Goal: Task Accomplishment & Management: Manage account settings

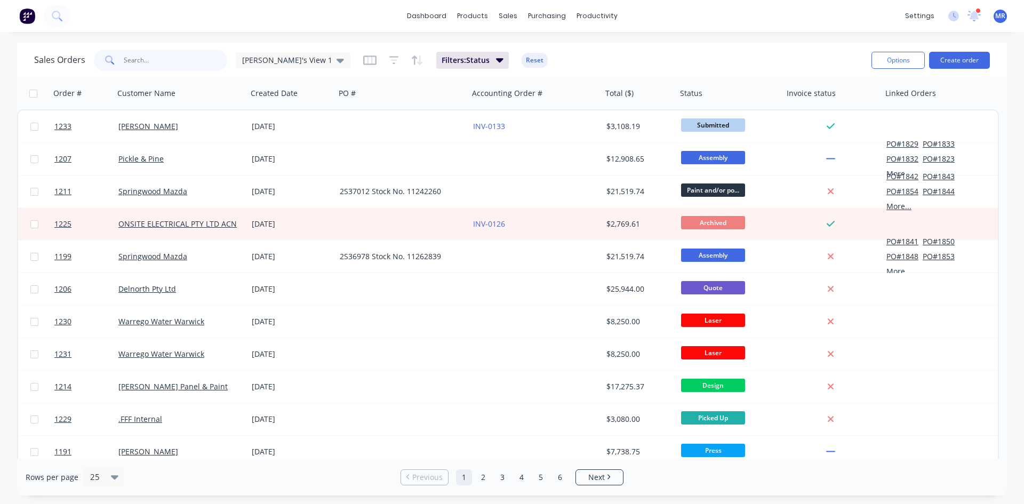
click at [124, 61] on input "text" at bounding box center [176, 60] width 104 height 21
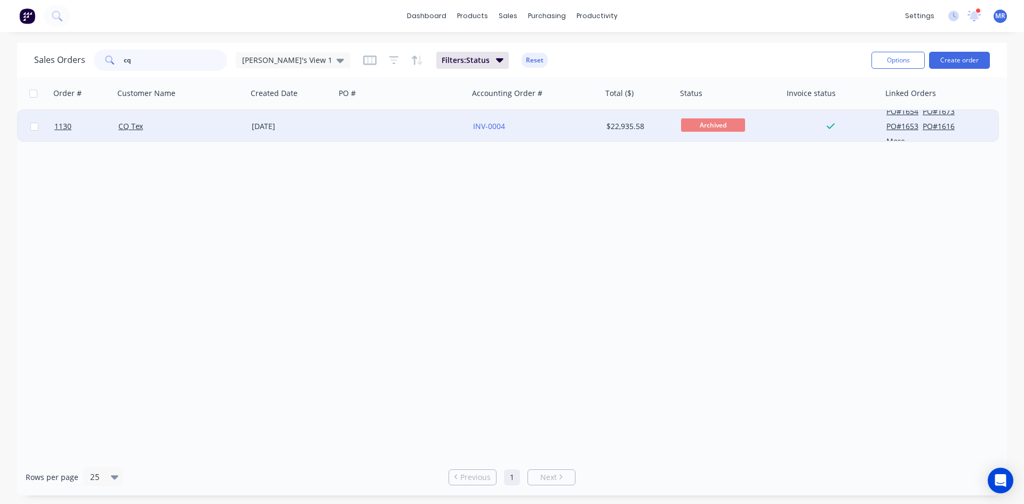
type input "cq"
click at [127, 133] on div "CQ Tex" at bounding box center [180, 126] width 133 height 32
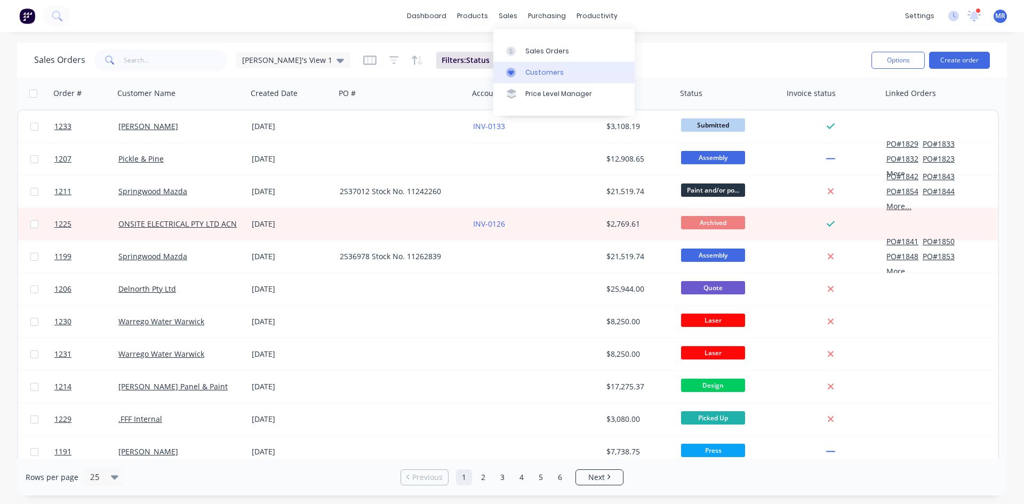
click at [557, 67] on link "Customers" at bounding box center [563, 72] width 141 height 21
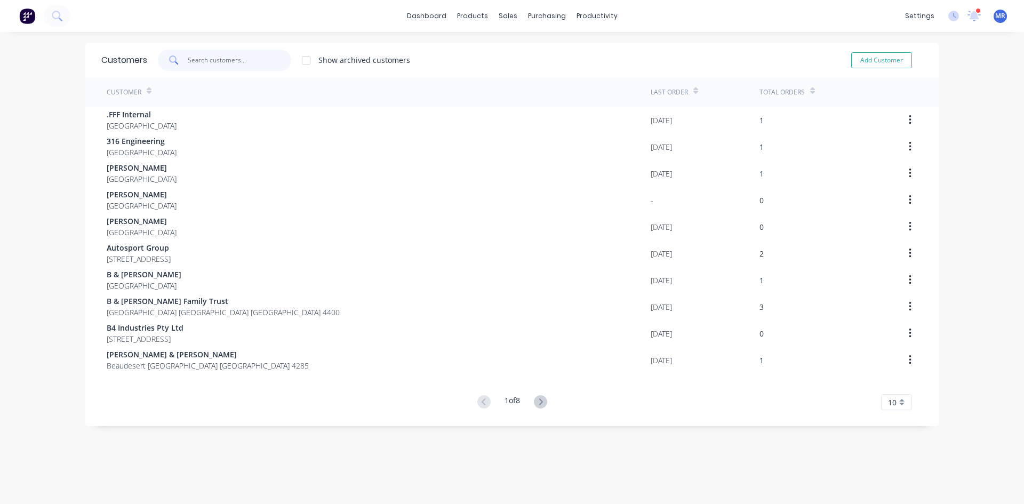
click at [251, 59] on input "text" at bounding box center [240, 60] width 104 height 21
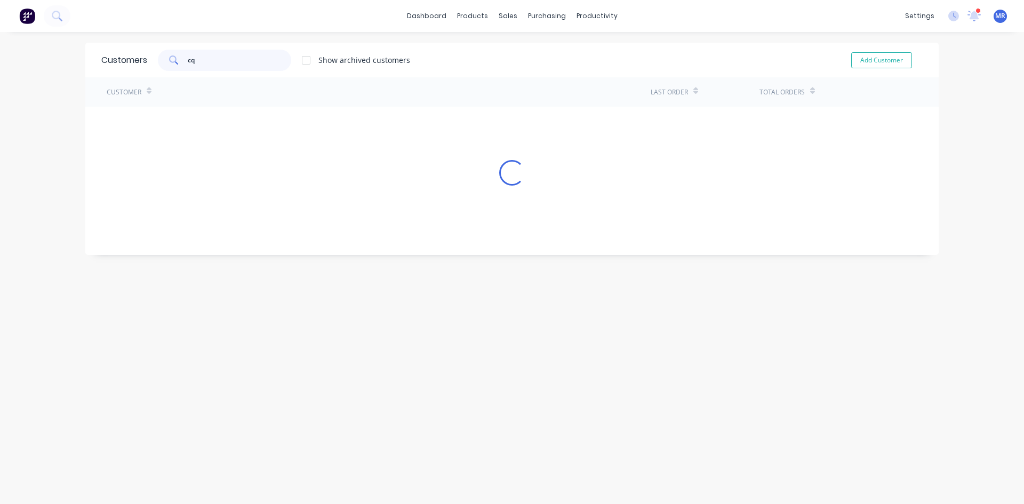
type input "cq"
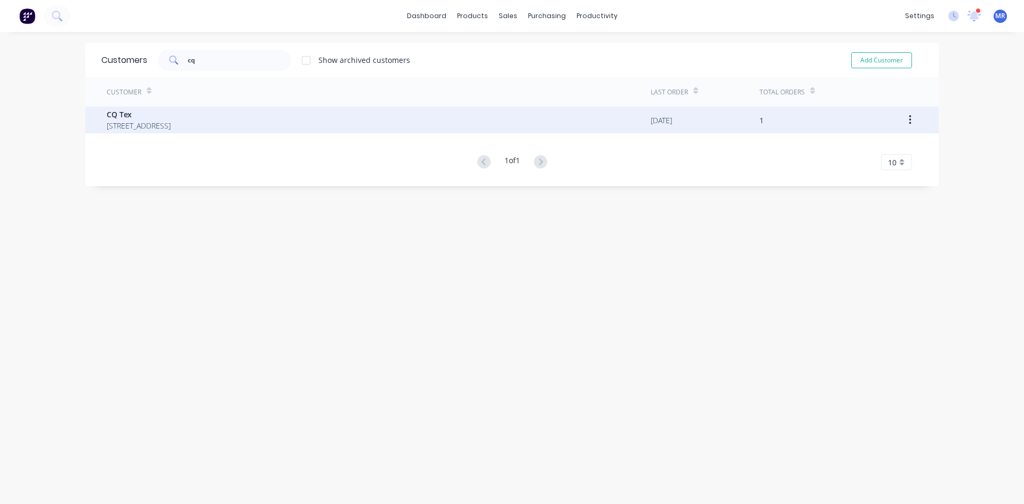
click at [171, 127] on span "[STREET_ADDRESS]" at bounding box center [139, 125] width 64 height 11
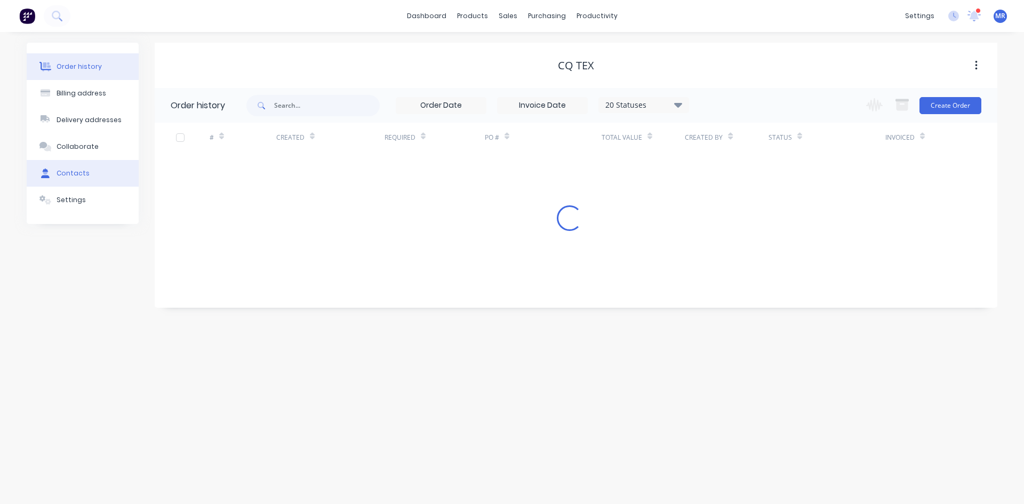
click at [88, 170] on button "Contacts" at bounding box center [83, 173] width 112 height 27
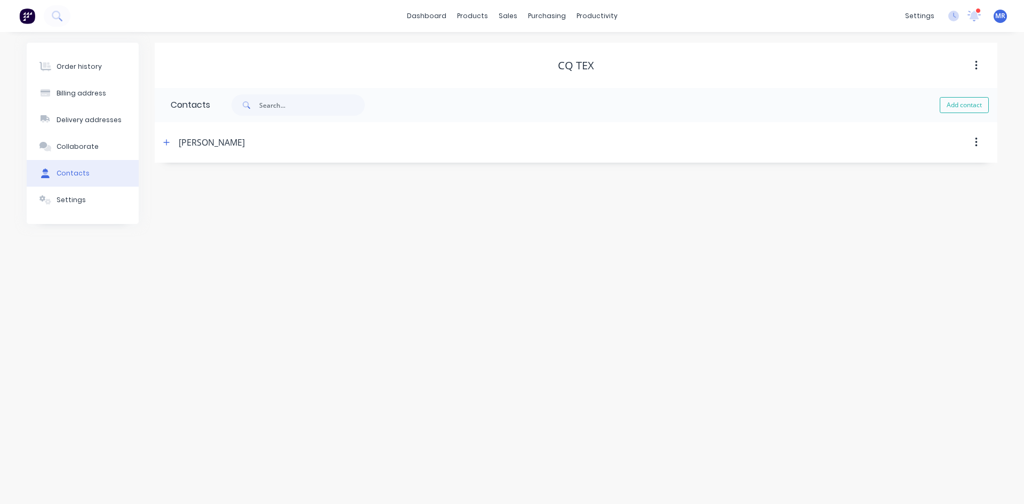
click at [982, 147] on button "button" at bounding box center [976, 142] width 25 height 19
click at [458, 156] on header "[PERSON_NAME]" at bounding box center [576, 142] width 843 height 41
click at [209, 139] on div "[PERSON_NAME]" at bounding box center [212, 142] width 66 height 13
click at [183, 106] on div "Contacts" at bounding box center [182, 105] width 55 height 34
click at [93, 96] on div "Billing address" at bounding box center [82, 94] width 50 height 10
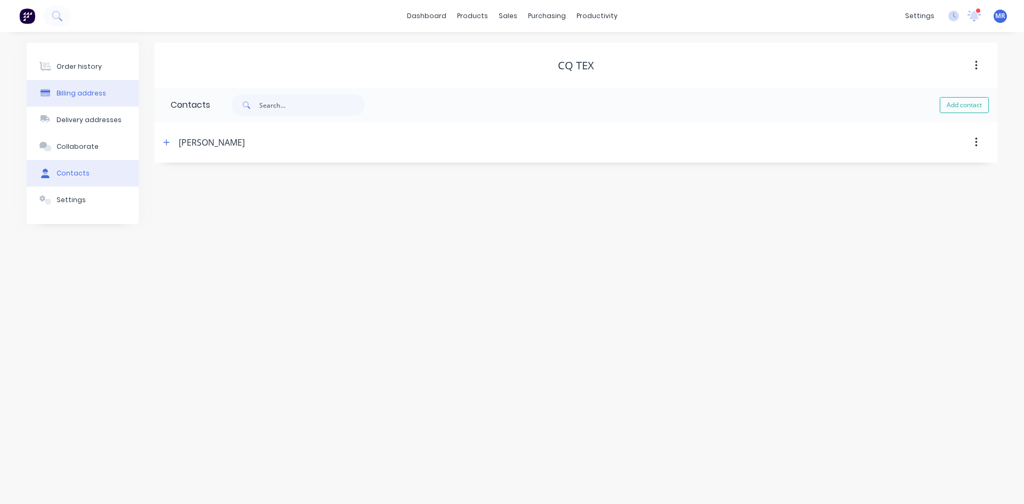
select select "AU"
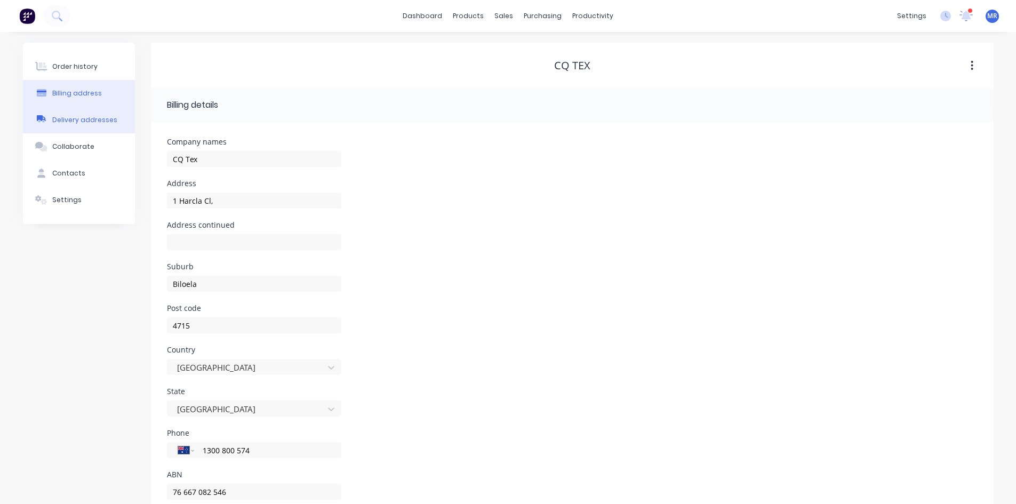
click at [93, 115] on div "Delivery addresses" at bounding box center [84, 120] width 65 height 10
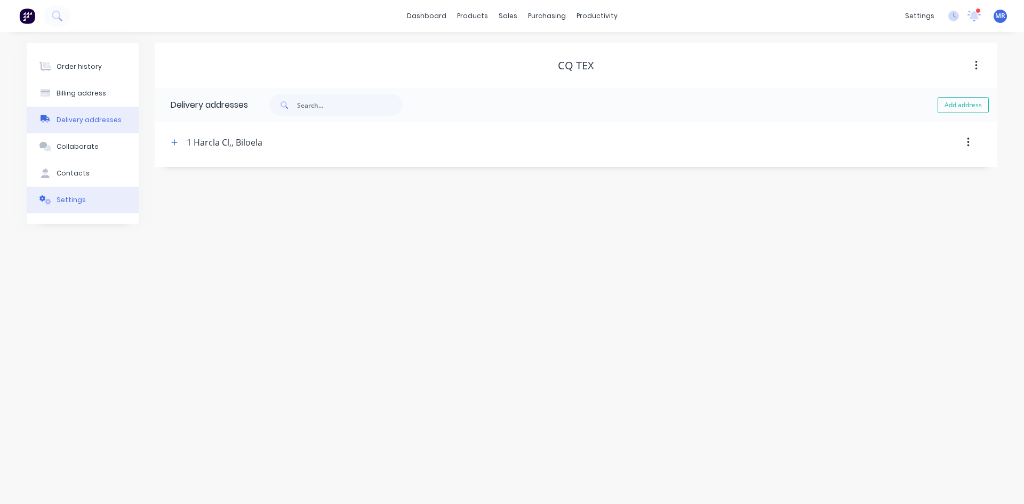
click at [76, 195] on div "Settings" at bounding box center [71, 200] width 29 height 10
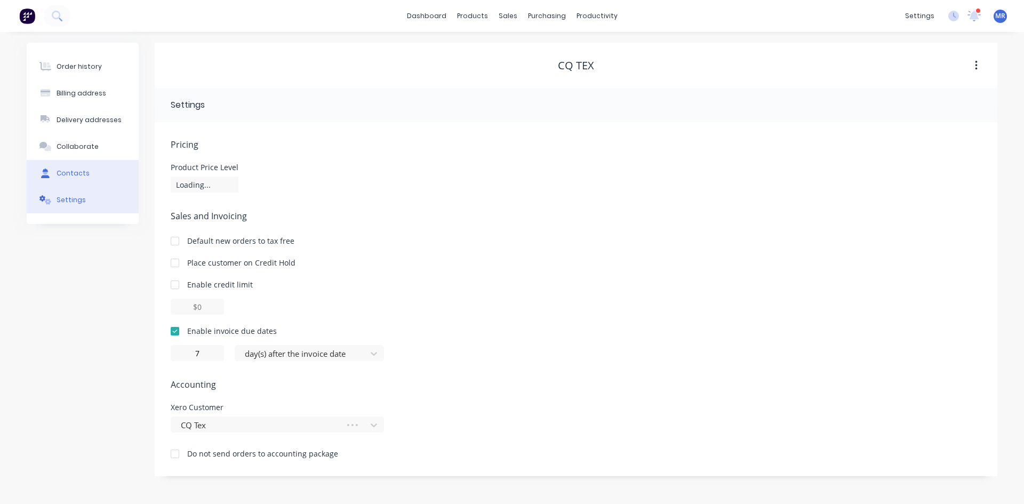
click at [67, 175] on div "Contacts" at bounding box center [73, 174] width 33 height 10
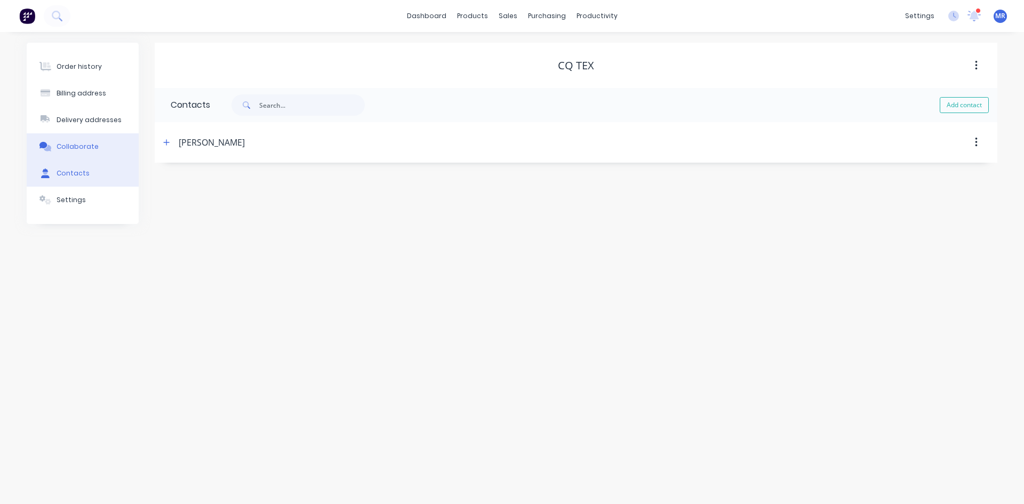
click at [73, 145] on div "Collaborate" at bounding box center [78, 147] width 42 height 10
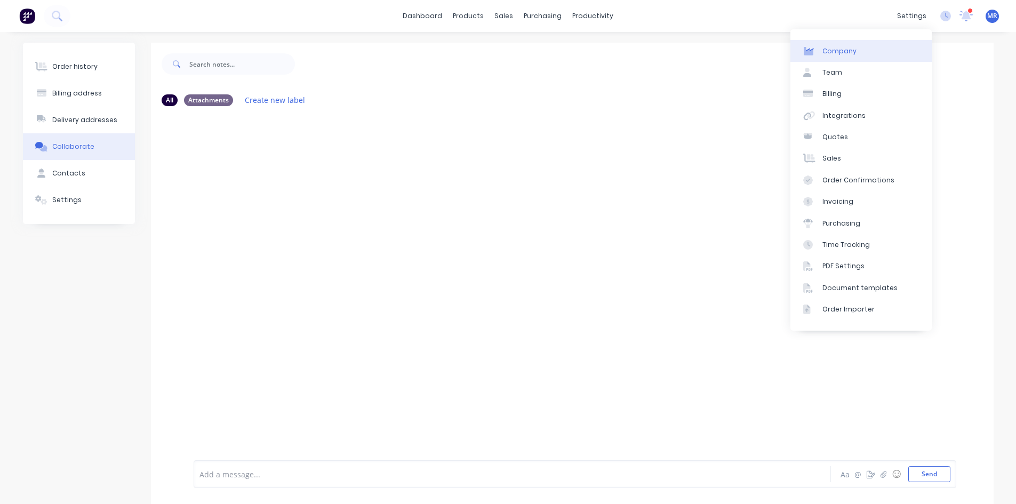
click at [845, 46] on div "Company" at bounding box center [839, 51] width 34 height 10
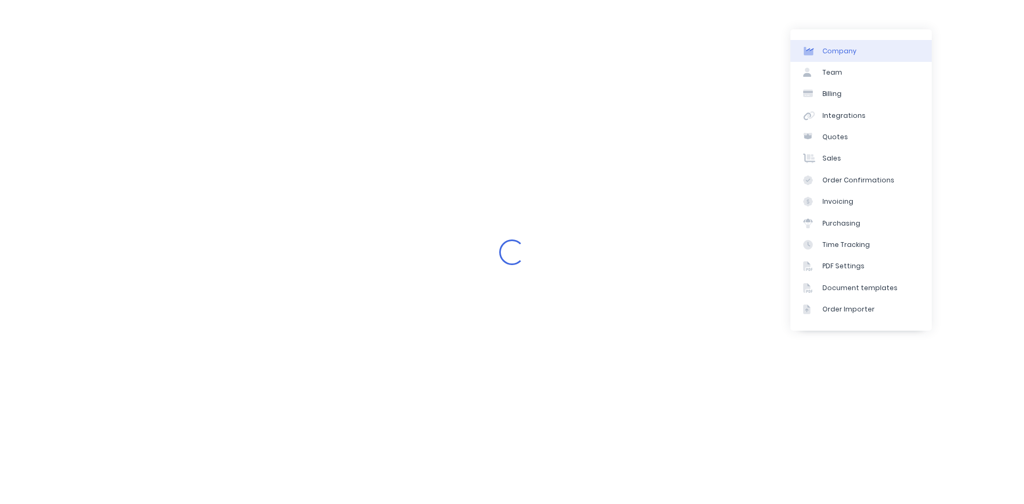
select select "AU"
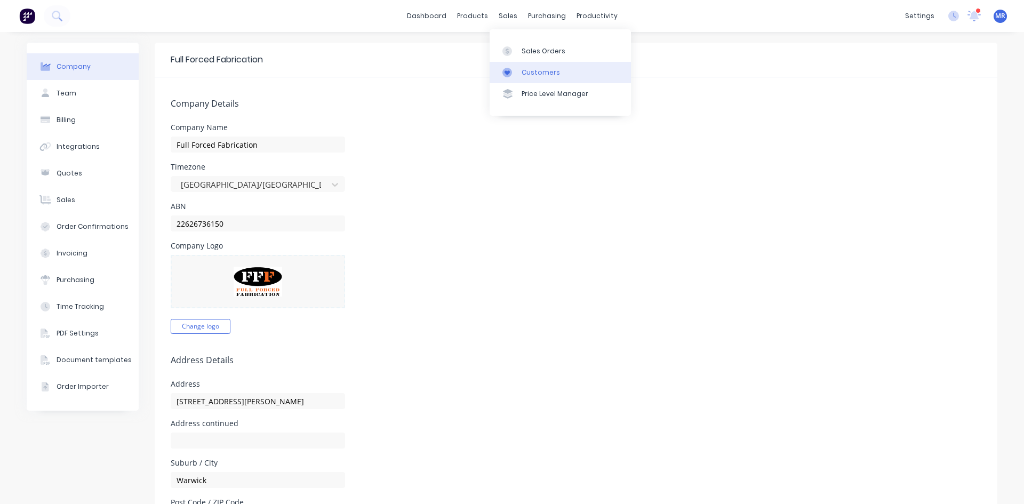
click at [526, 73] on div "Customers" at bounding box center [541, 73] width 38 height 10
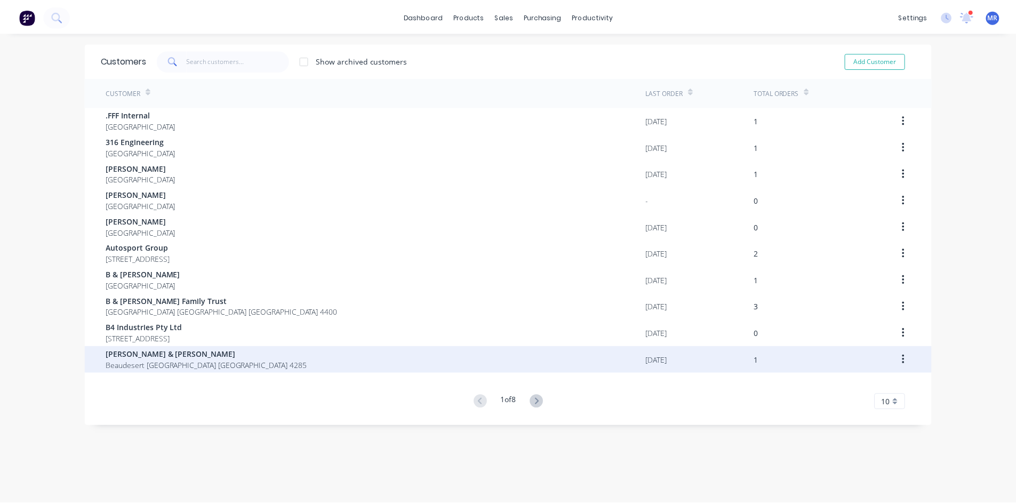
scroll to position [21, 0]
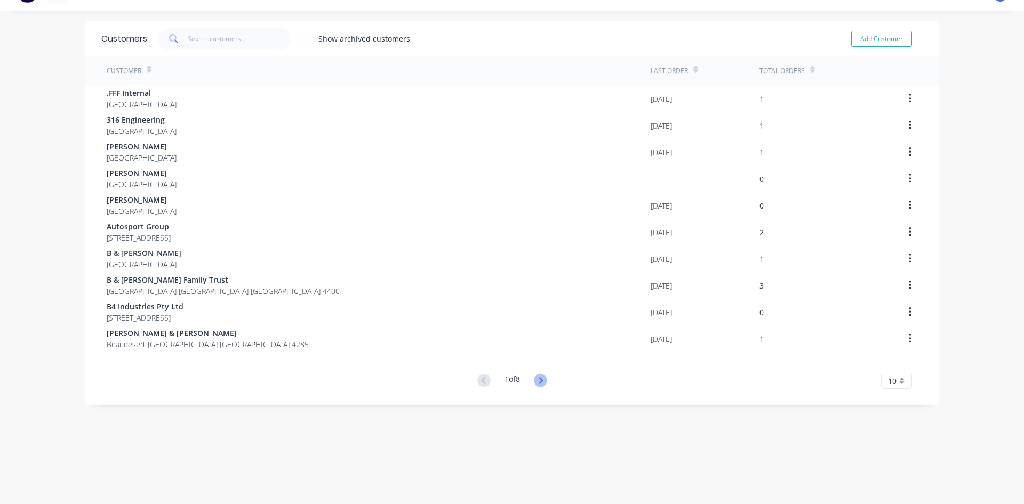
click at [541, 384] on icon at bounding box center [540, 380] width 13 height 13
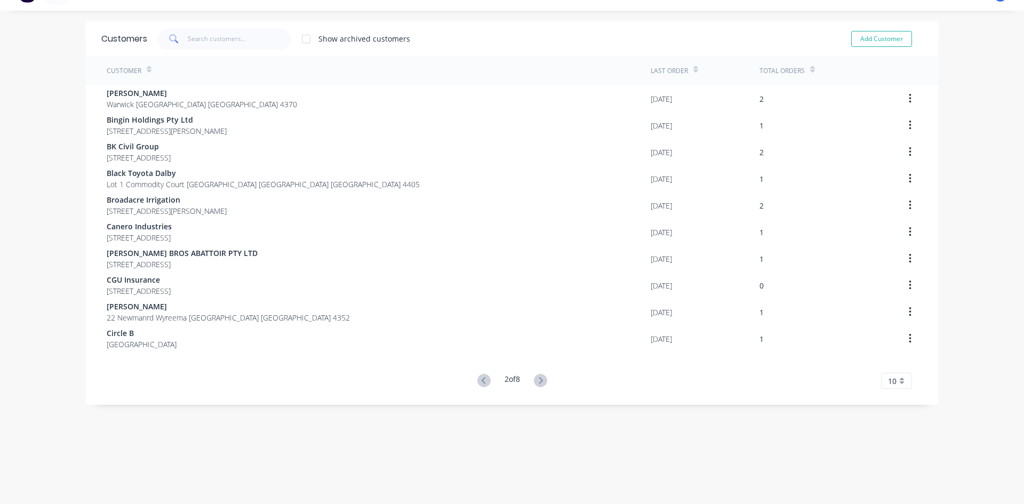
click at [541, 382] on icon at bounding box center [540, 380] width 13 height 13
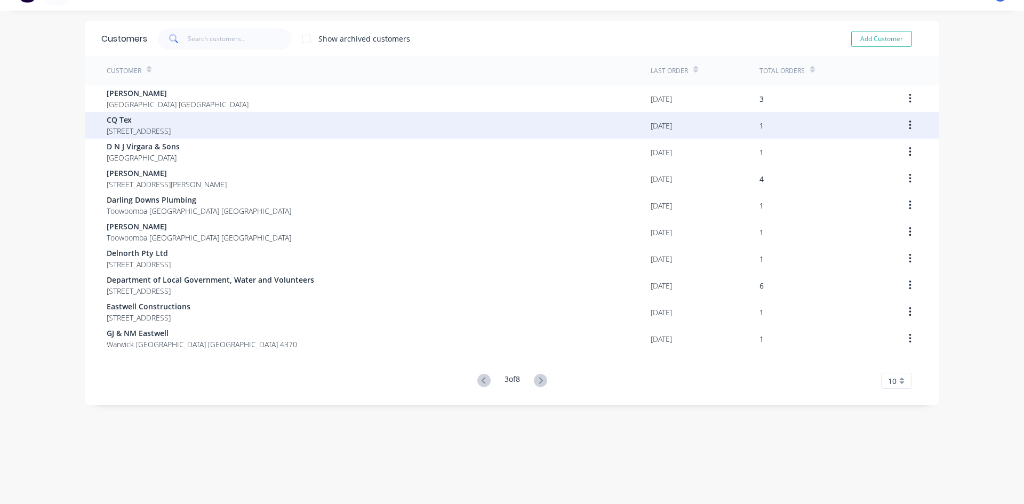
click at [913, 132] on button "button" at bounding box center [909, 125] width 25 height 19
click at [651, 127] on div "[DATE]" at bounding box center [661, 125] width 21 height 11
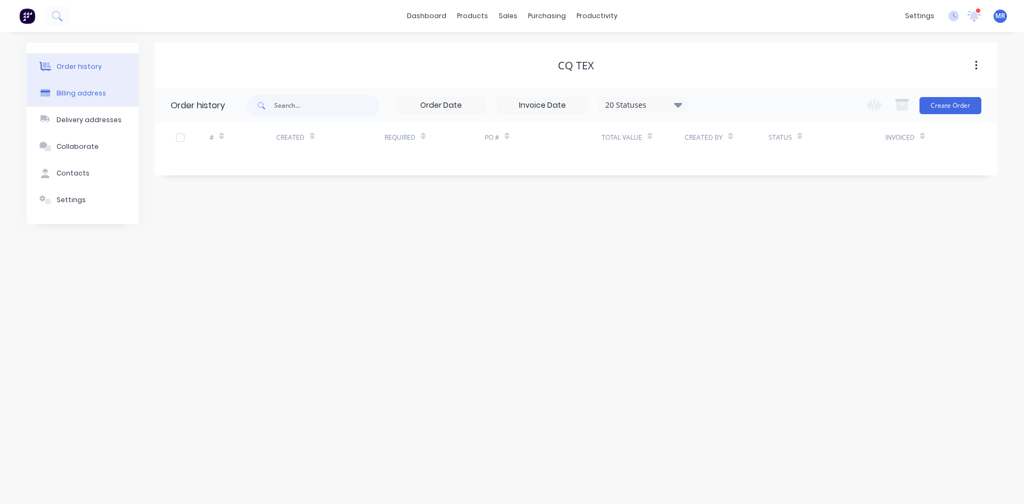
click at [76, 90] on div "Billing address" at bounding box center [82, 94] width 50 height 10
select select "AU"
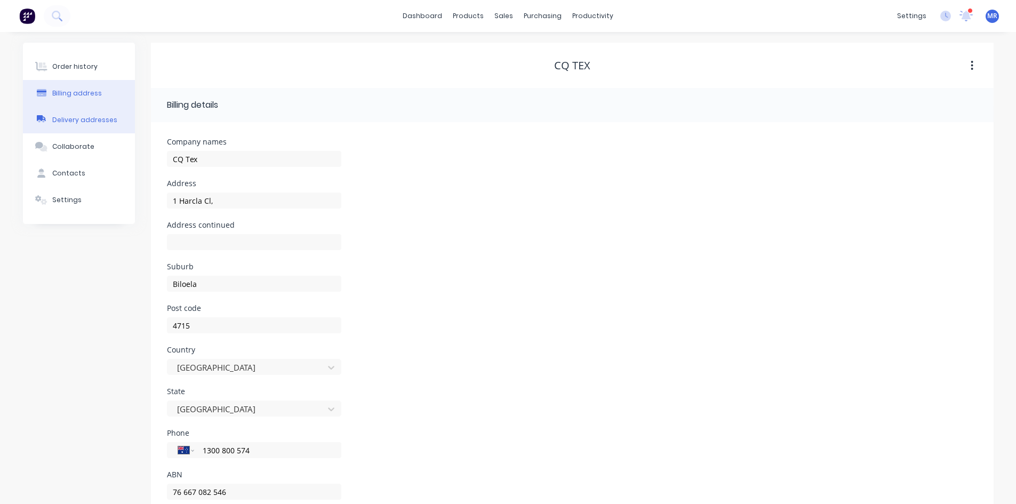
click at [67, 117] on div "Delivery addresses" at bounding box center [84, 120] width 65 height 10
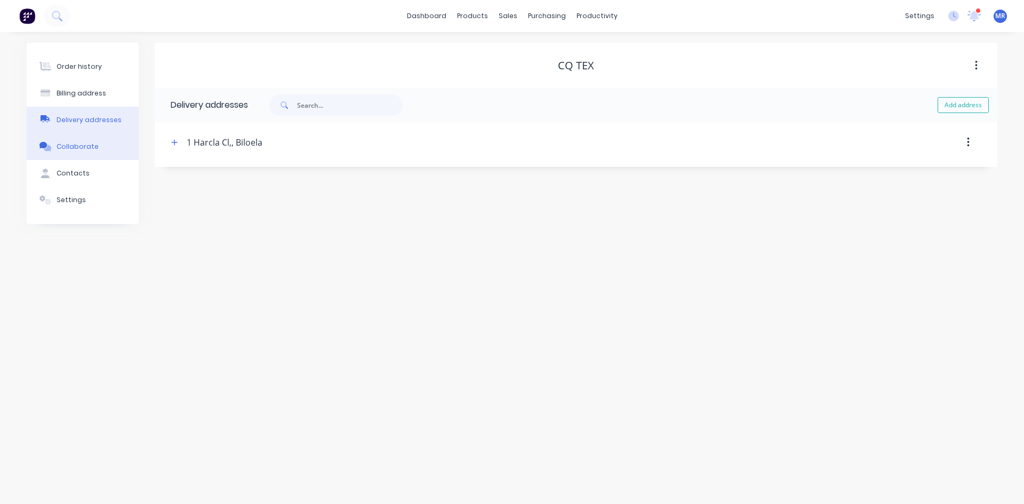
click at [93, 144] on div "Collaborate" at bounding box center [78, 147] width 42 height 10
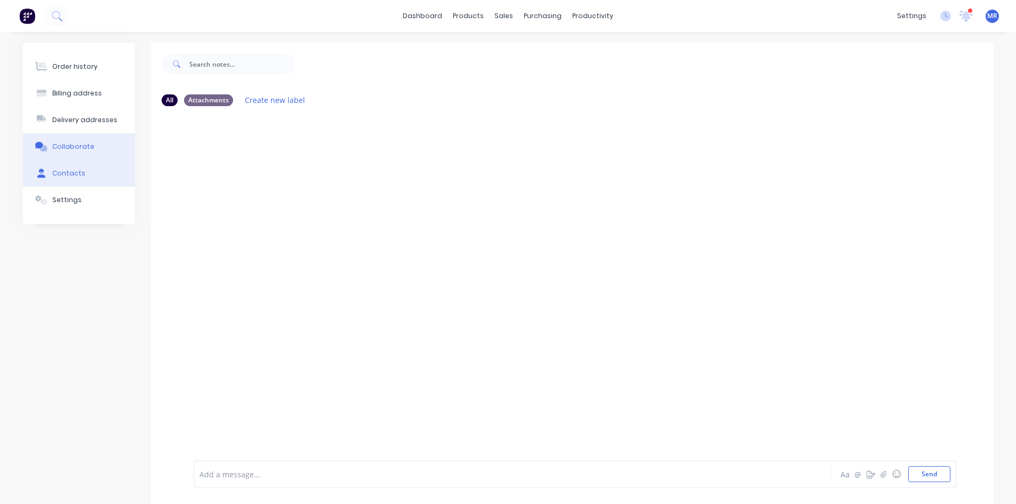
click at [86, 174] on button "Contacts" at bounding box center [79, 173] width 112 height 27
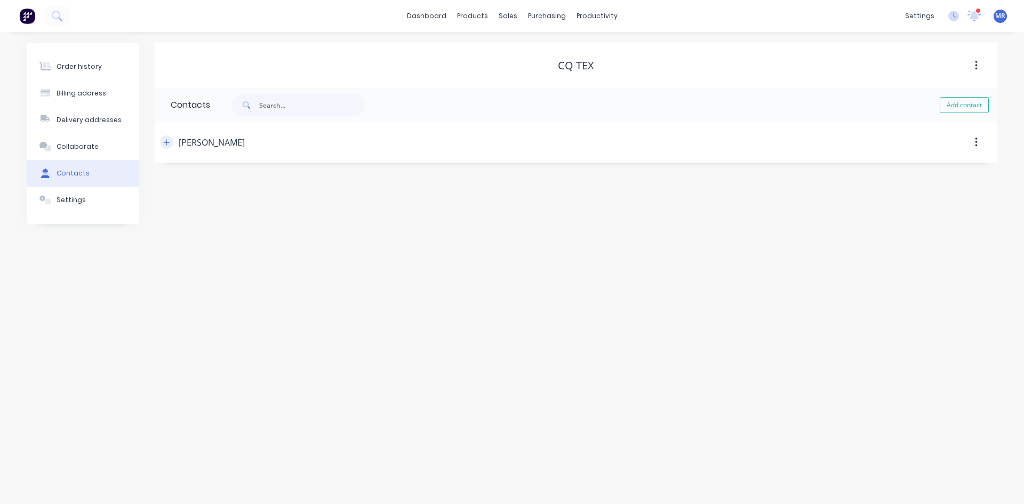
click at [169, 140] on icon "button" at bounding box center [166, 142] width 6 height 7
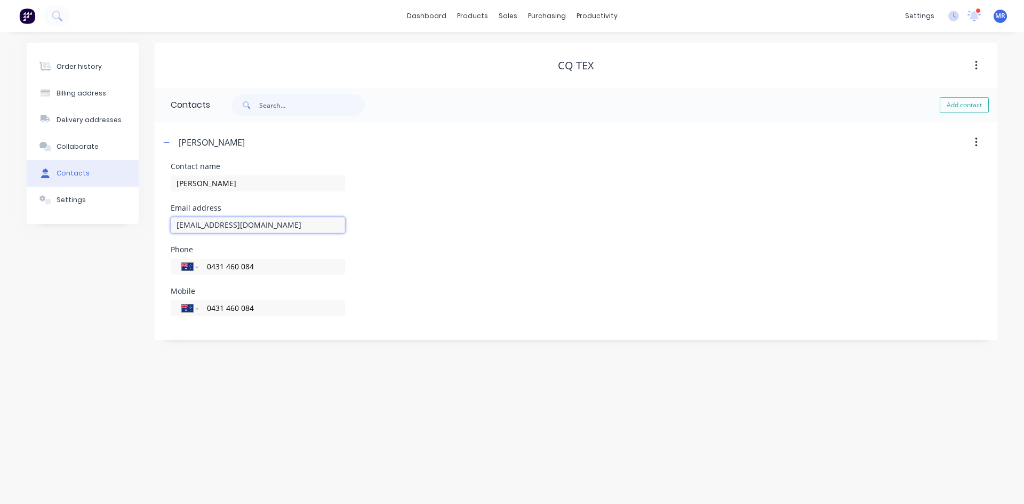
drag, startPoint x: 257, startPoint y: 230, endPoint x: 141, endPoint y: 225, distance: 116.4
click at [141, 225] on div "Order history Billing address Delivery addresses Collaborate Contacts Settings …" at bounding box center [512, 191] width 971 height 297
